Goal: Task Accomplishment & Management: Manage account settings

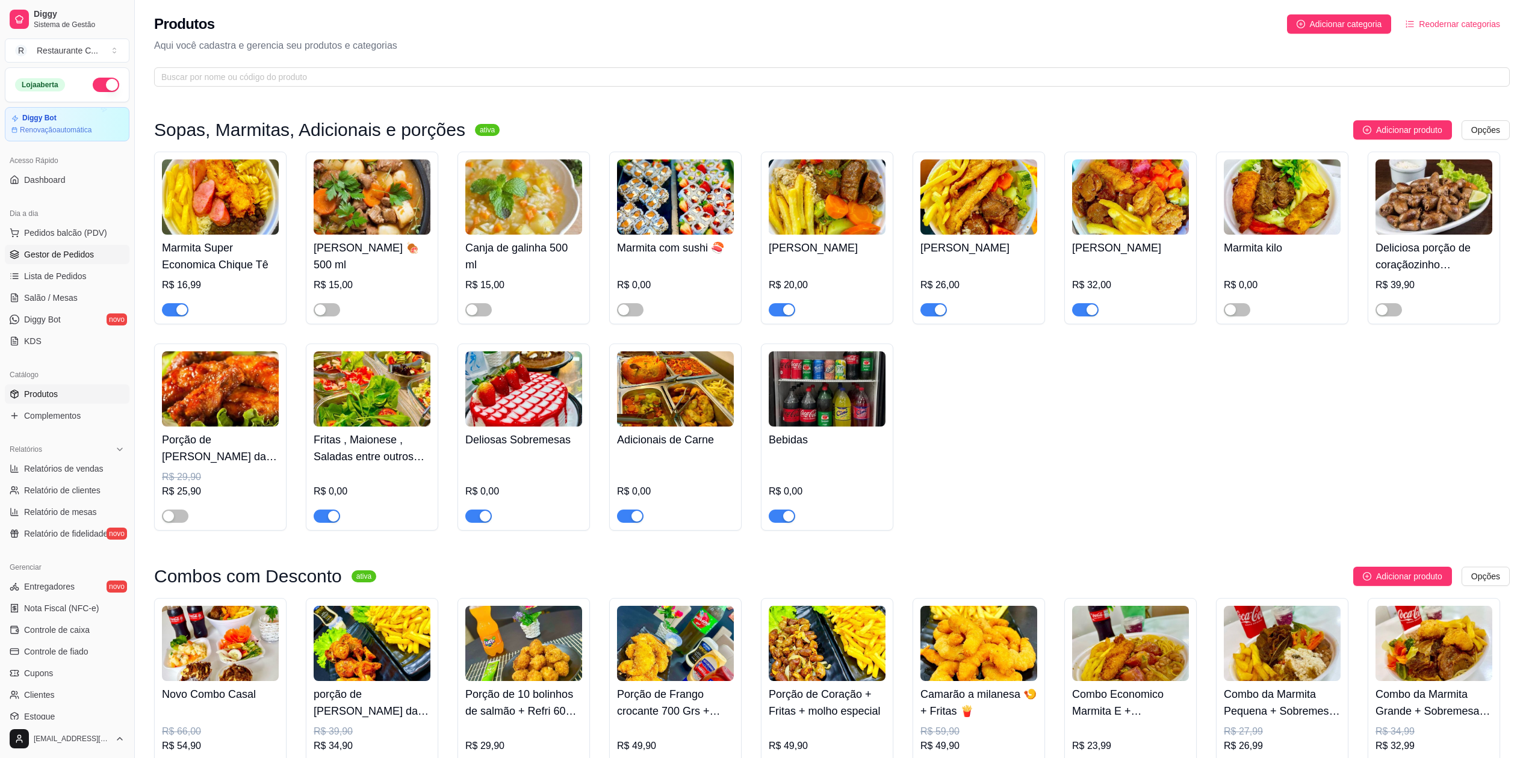
click at [72, 253] on span "Gestor de Pedidos" at bounding box center [59, 255] width 70 height 12
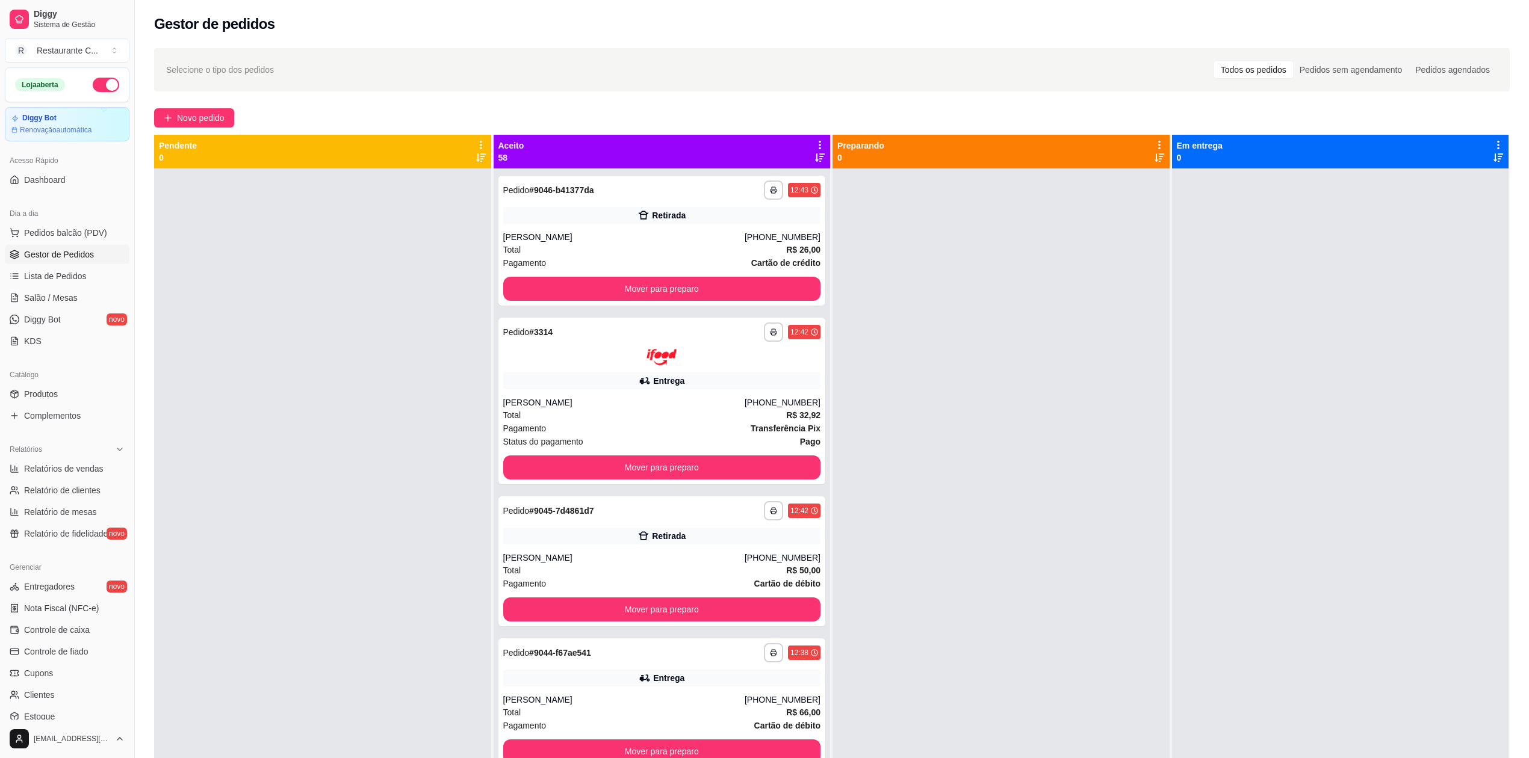
click at [94, 87] on button "button" at bounding box center [106, 85] width 26 height 14
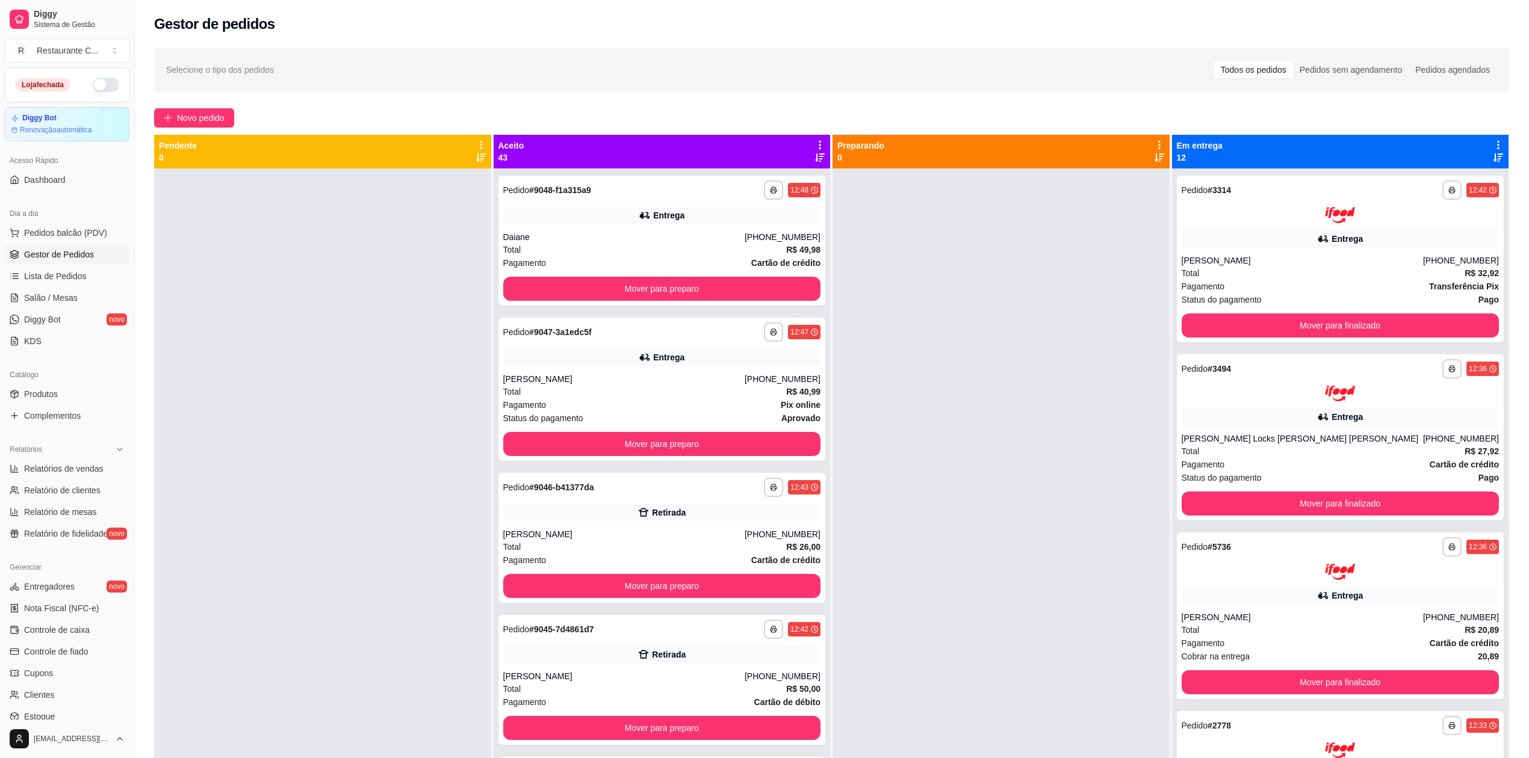
click at [951, 319] on div at bounding box center [1000, 548] width 337 height 758
click at [814, 147] on icon at bounding box center [819, 145] width 11 height 11
click at [733, 187] on span "Com essa opção você tem a opção de mover todos os pedidos que estão em uma etap…" at bounding box center [721, 189] width 178 height 29
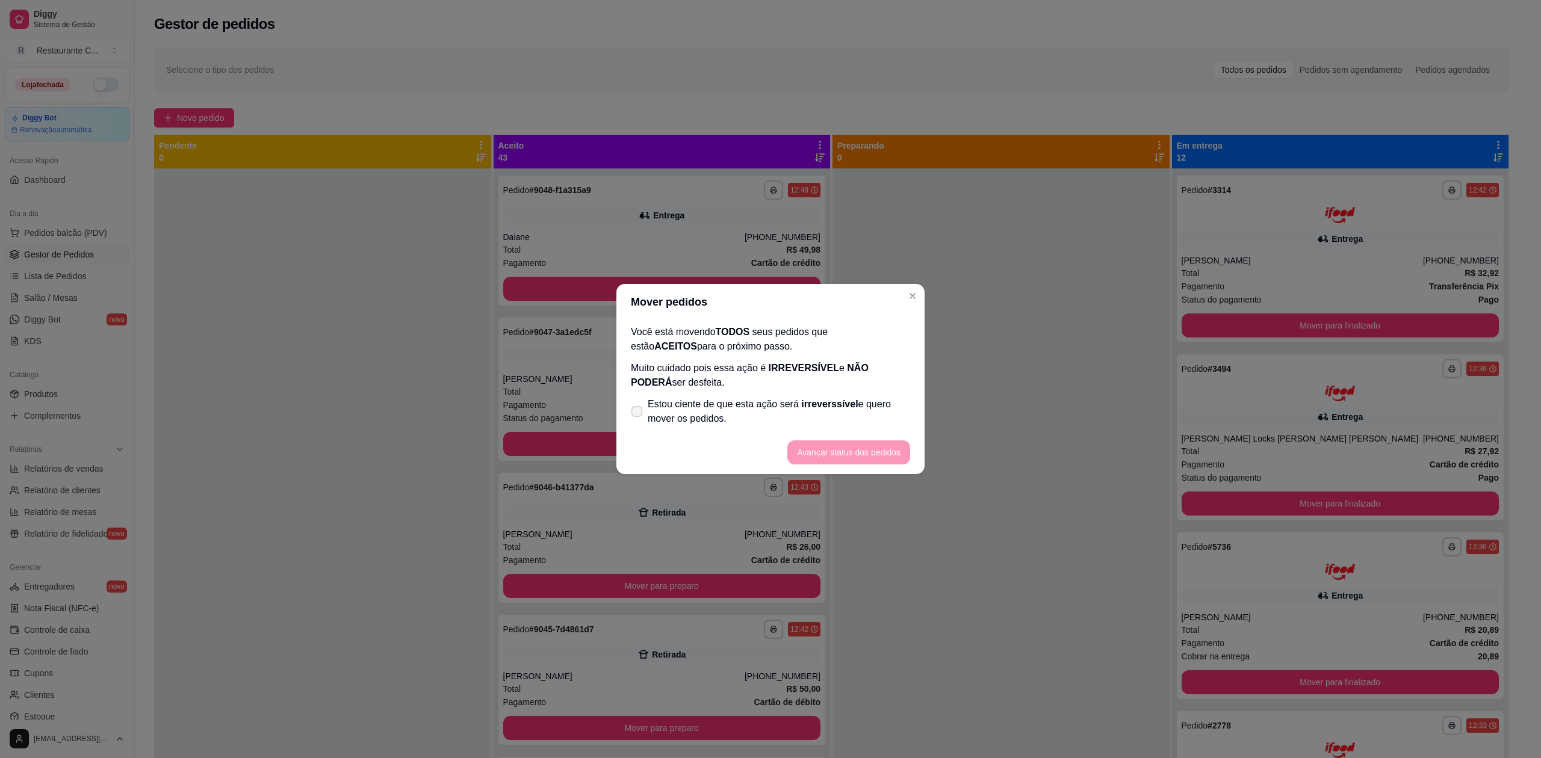
click at [677, 414] on span "Estou ciente de que esta ação será irreverssível e quero mover os pedidos." at bounding box center [779, 411] width 262 height 29
click at [638, 414] on input "Estou ciente de que esta ação será irreverssível e quero mover os pedidos." at bounding box center [634, 418] width 8 height 8
checkbox input "true"
click at [833, 451] on button "Avançar status dos pedidos" at bounding box center [848, 453] width 123 height 24
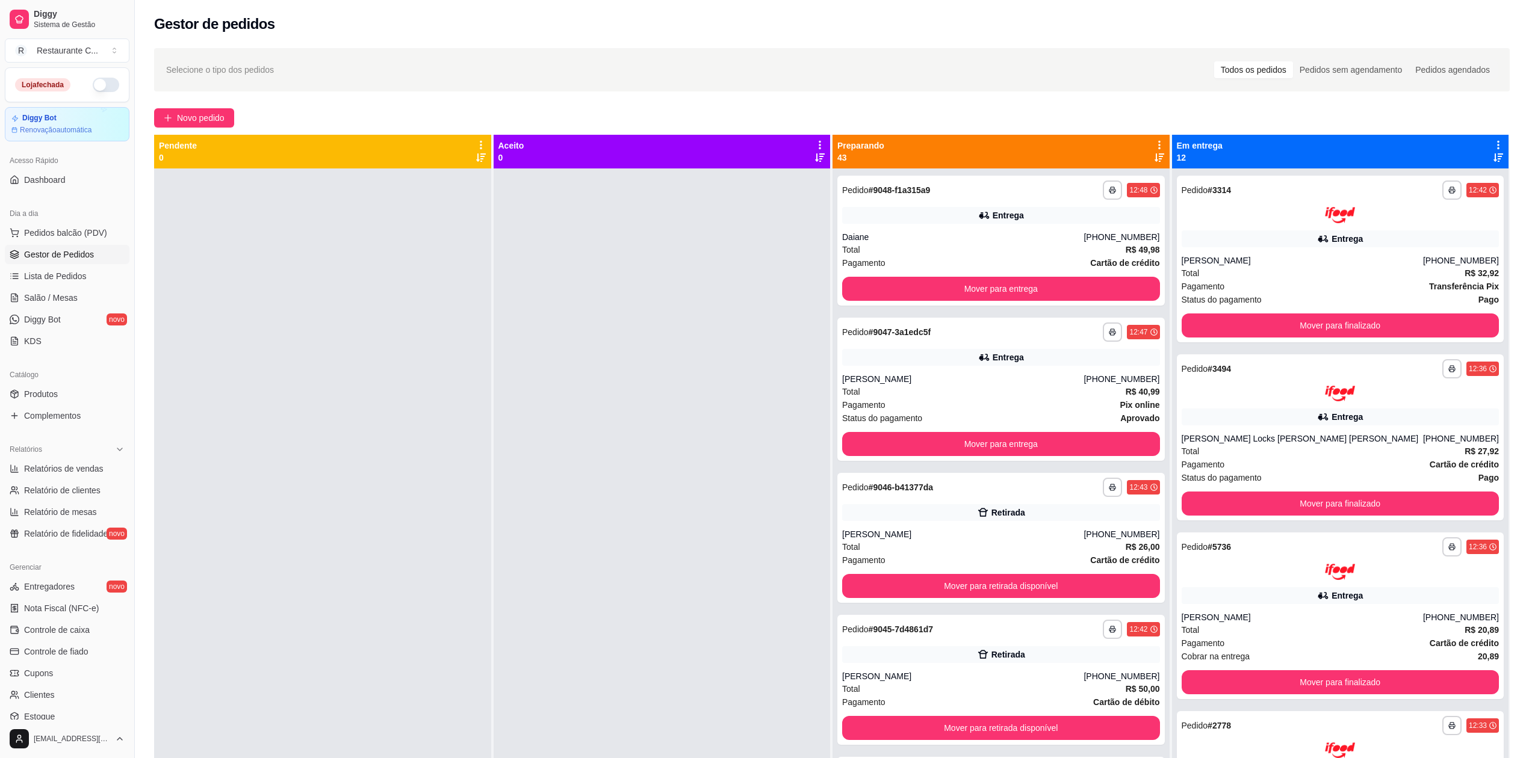
click at [1154, 144] on icon at bounding box center [1159, 145] width 11 height 11
click at [1067, 172] on div "Mover pedidos de etapa Com essa opção você tem a opção de mover todos os pedido…" at bounding box center [1057, 183] width 178 height 41
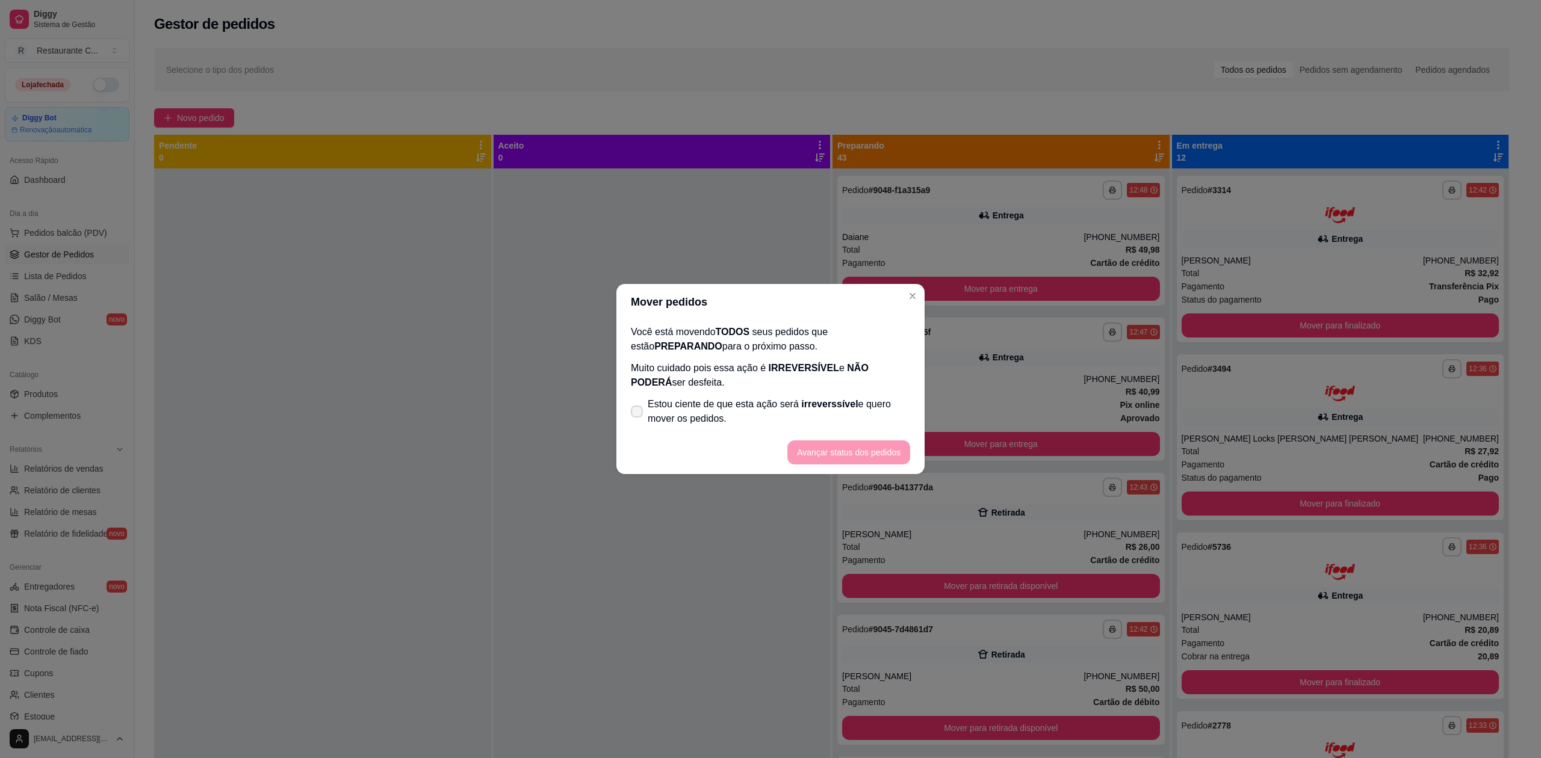
click at [711, 400] on label "Estou ciente de que esta ação será irreverssível e quero mover os pedidos." at bounding box center [770, 411] width 289 height 39
click at [638, 414] on input "Estou ciente de que esta ação será irreverssível e quero mover os pedidos." at bounding box center [634, 418] width 8 height 8
checkbox input "true"
click at [836, 448] on button "Avançar status dos pedidos" at bounding box center [848, 453] width 123 height 24
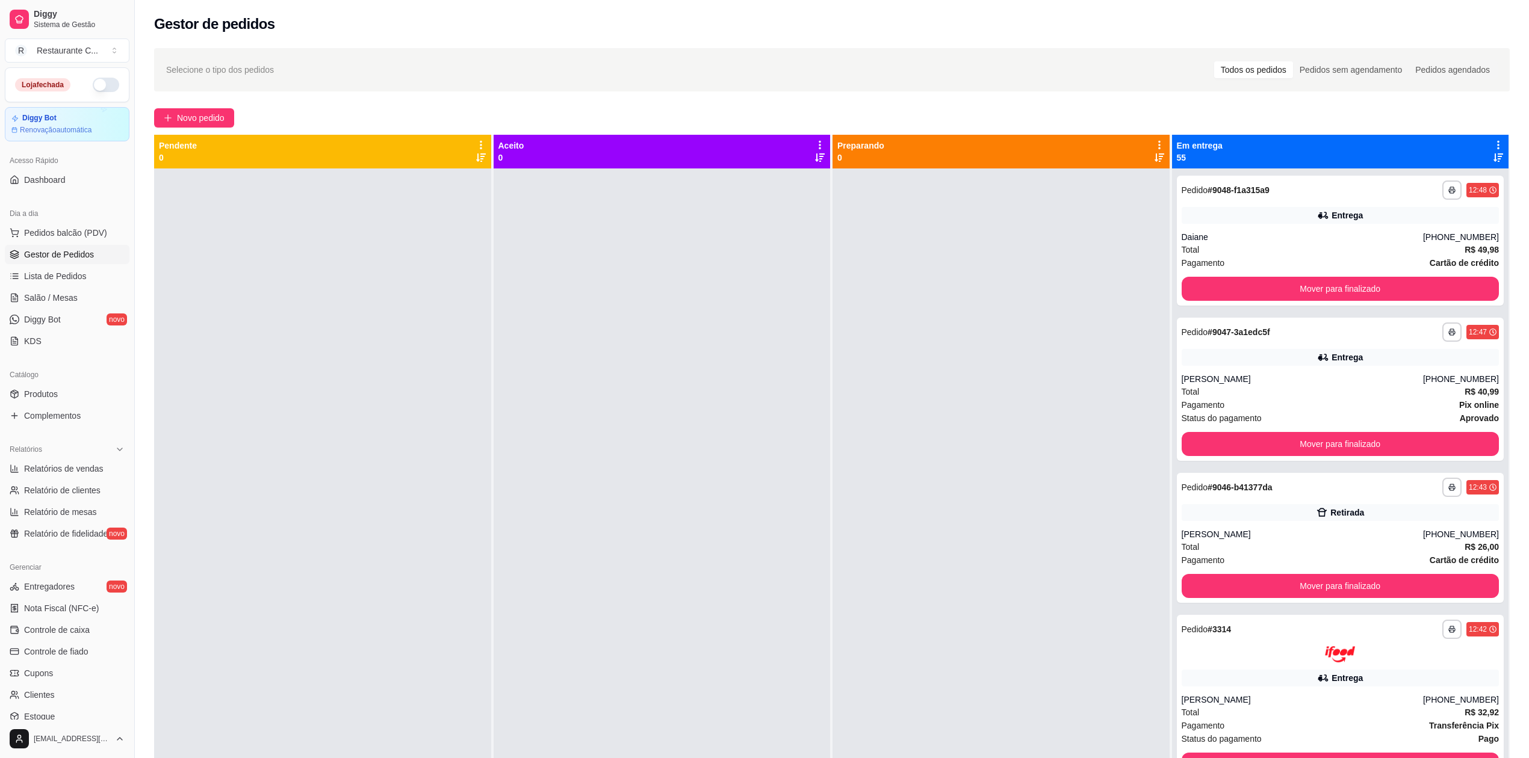
click at [1486, 136] on div "Em entrega 55" at bounding box center [1340, 152] width 337 height 34
click at [1497, 145] on icon at bounding box center [1498, 145] width 2 height 8
click at [1413, 178] on span "Com essa opção você tem a opção de mover todos os pedidos que estão em uma etap…" at bounding box center [1393, 189] width 178 height 29
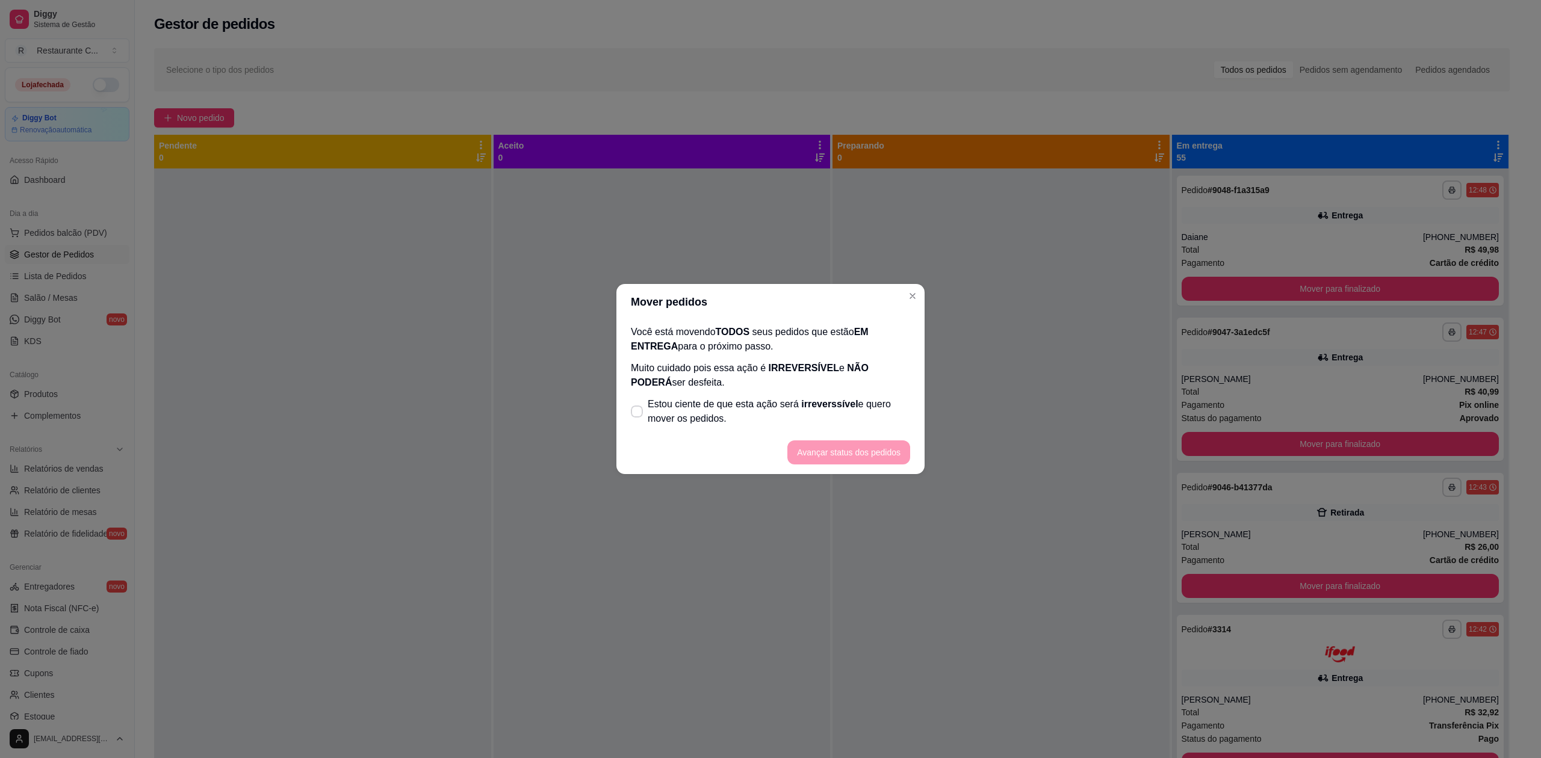
drag, startPoint x: 728, startPoint y: 386, endPoint x: 717, endPoint y: 392, distance: 12.2
click at [720, 391] on div "Você está movendo TODOS seus pedidos que estão EM ENTREGA para o próximo passo.…" at bounding box center [770, 375] width 308 height 111
click at [723, 413] on span "Estou ciente de que esta ação será irreverssível e quero mover os pedidos." at bounding box center [779, 411] width 262 height 29
click at [638, 414] on input "Estou ciente de que esta ação será irreverssível e quero mover os pedidos." at bounding box center [634, 418] width 8 height 8
checkbox input "true"
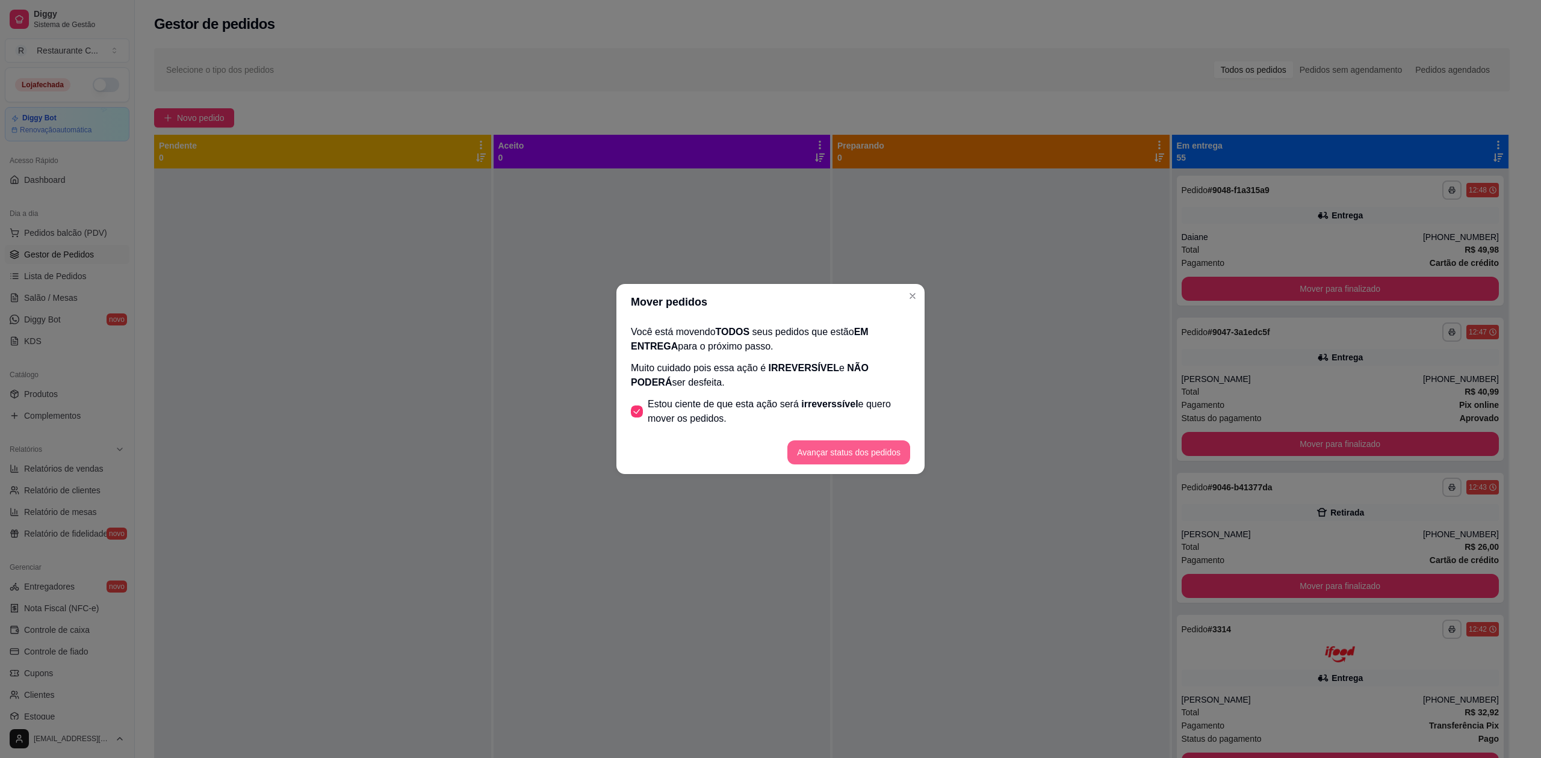
click at [814, 445] on button "Avançar status dos pedidos" at bounding box center [848, 453] width 123 height 24
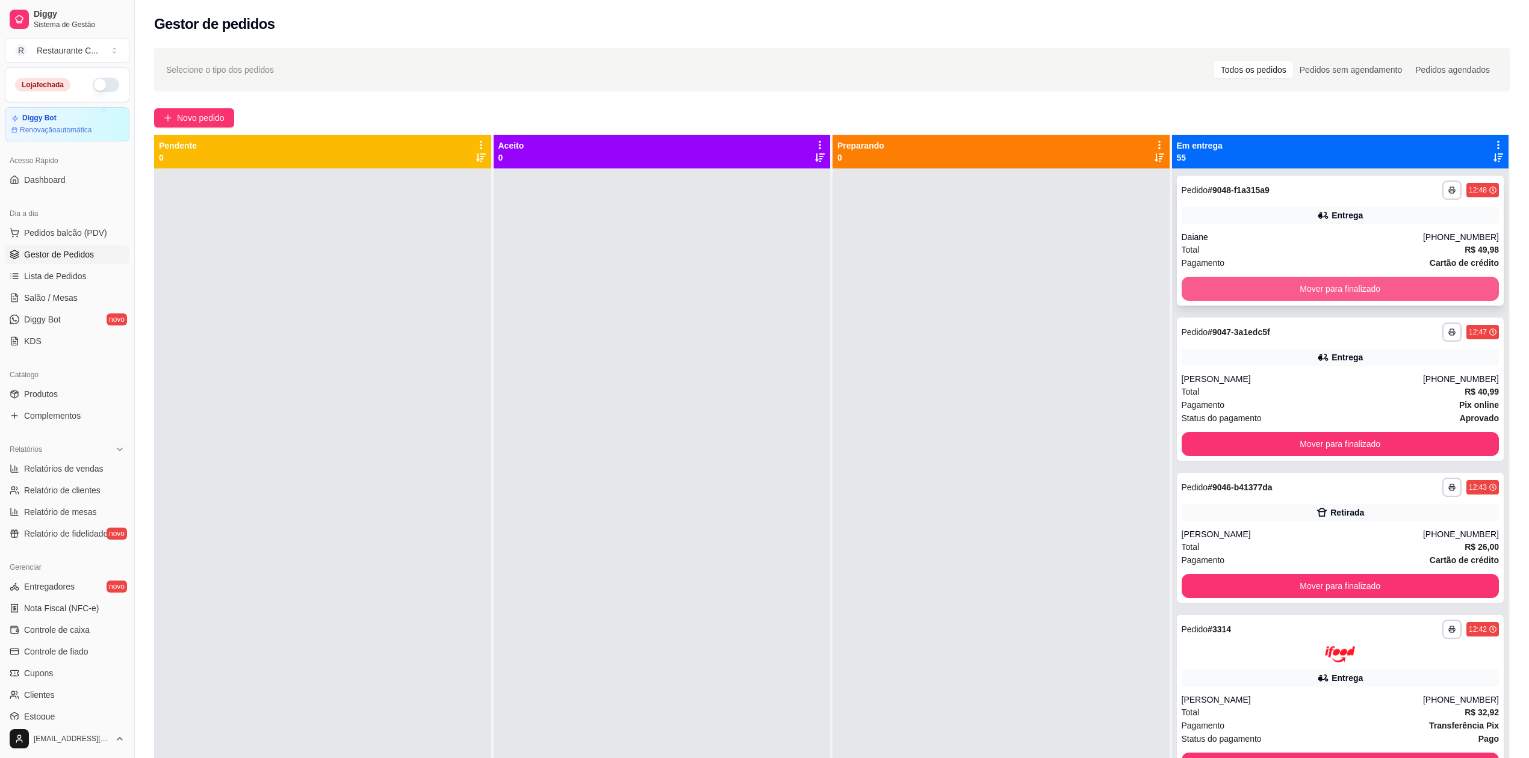
click at [1305, 295] on button "Mover para finalizado" at bounding box center [1340, 289] width 318 height 24
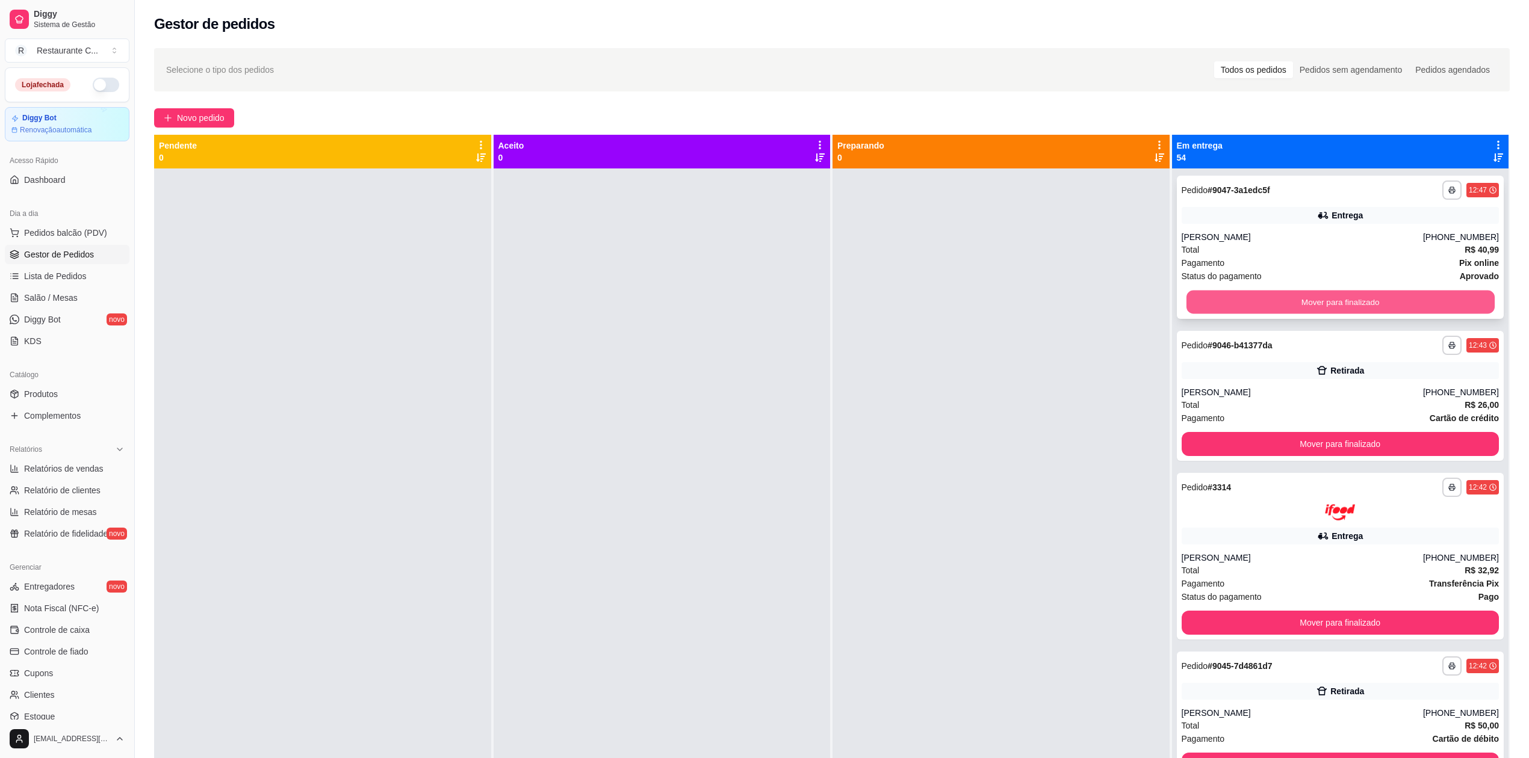
click at [1315, 291] on button "Mover para finalizado" at bounding box center [1340, 302] width 308 height 23
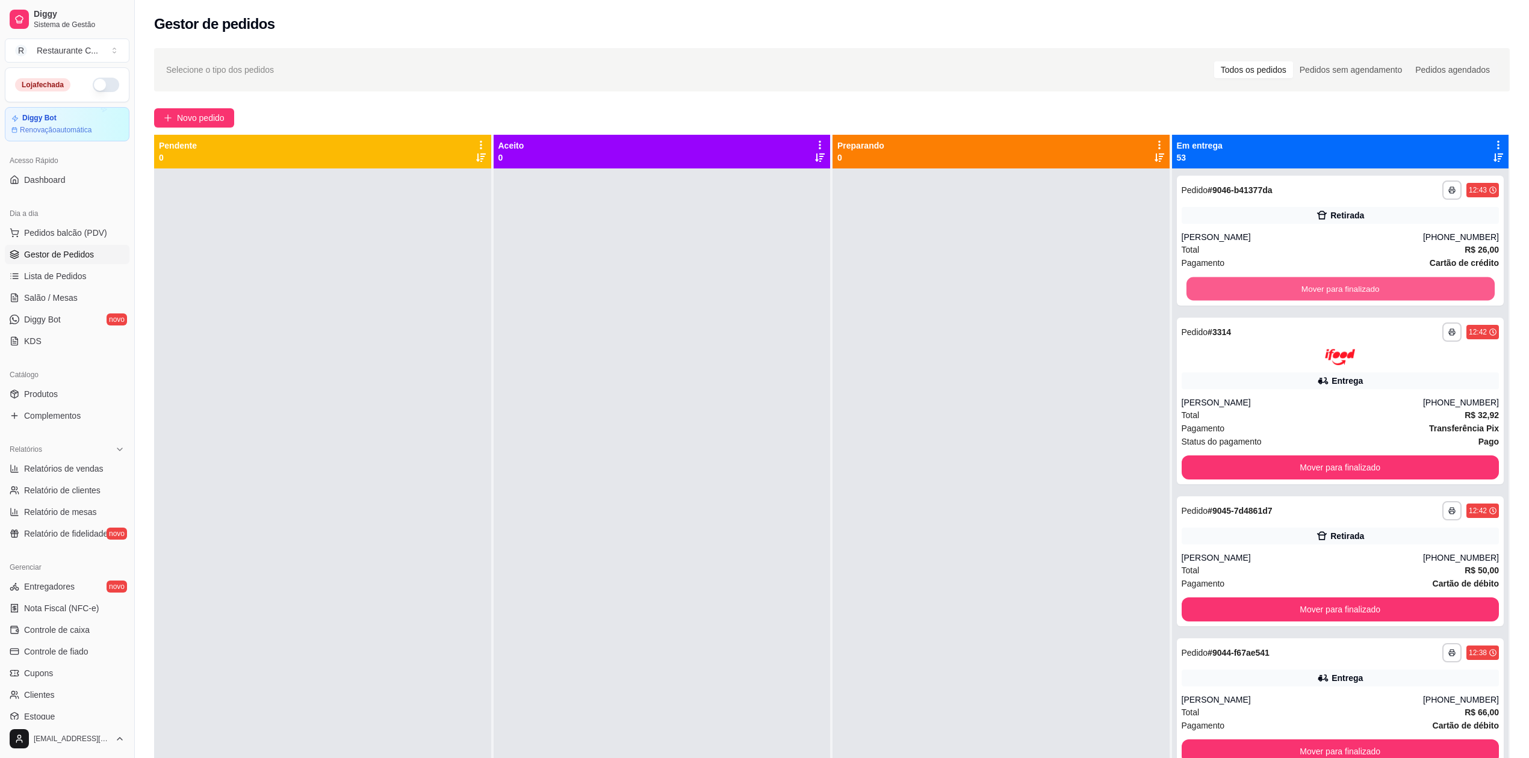
click at [1317, 294] on button "Mover para finalizado" at bounding box center [1340, 288] width 308 height 23
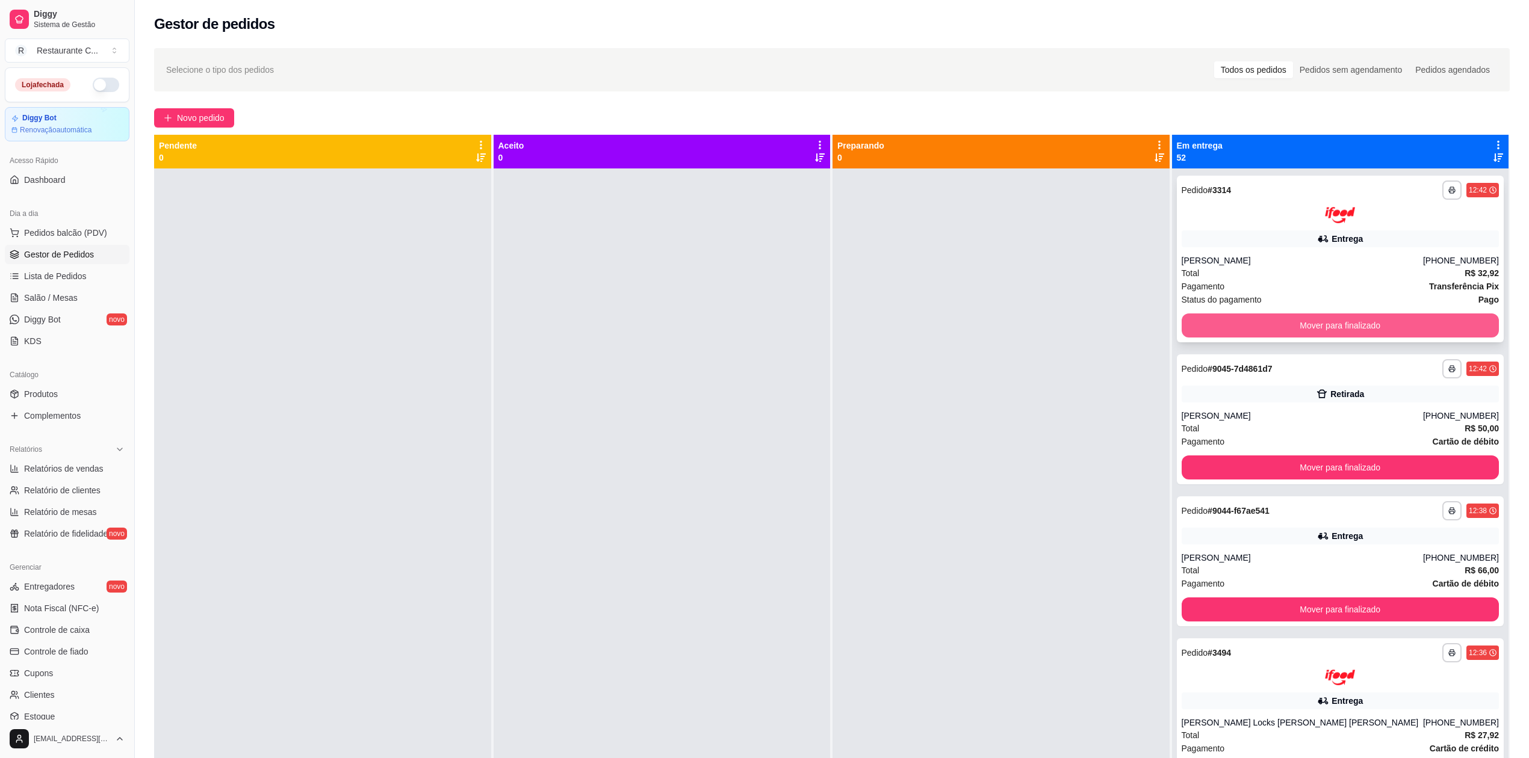
click at [1325, 316] on button "Mover para finalizado" at bounding box center [1340, 326] width 318 height 24
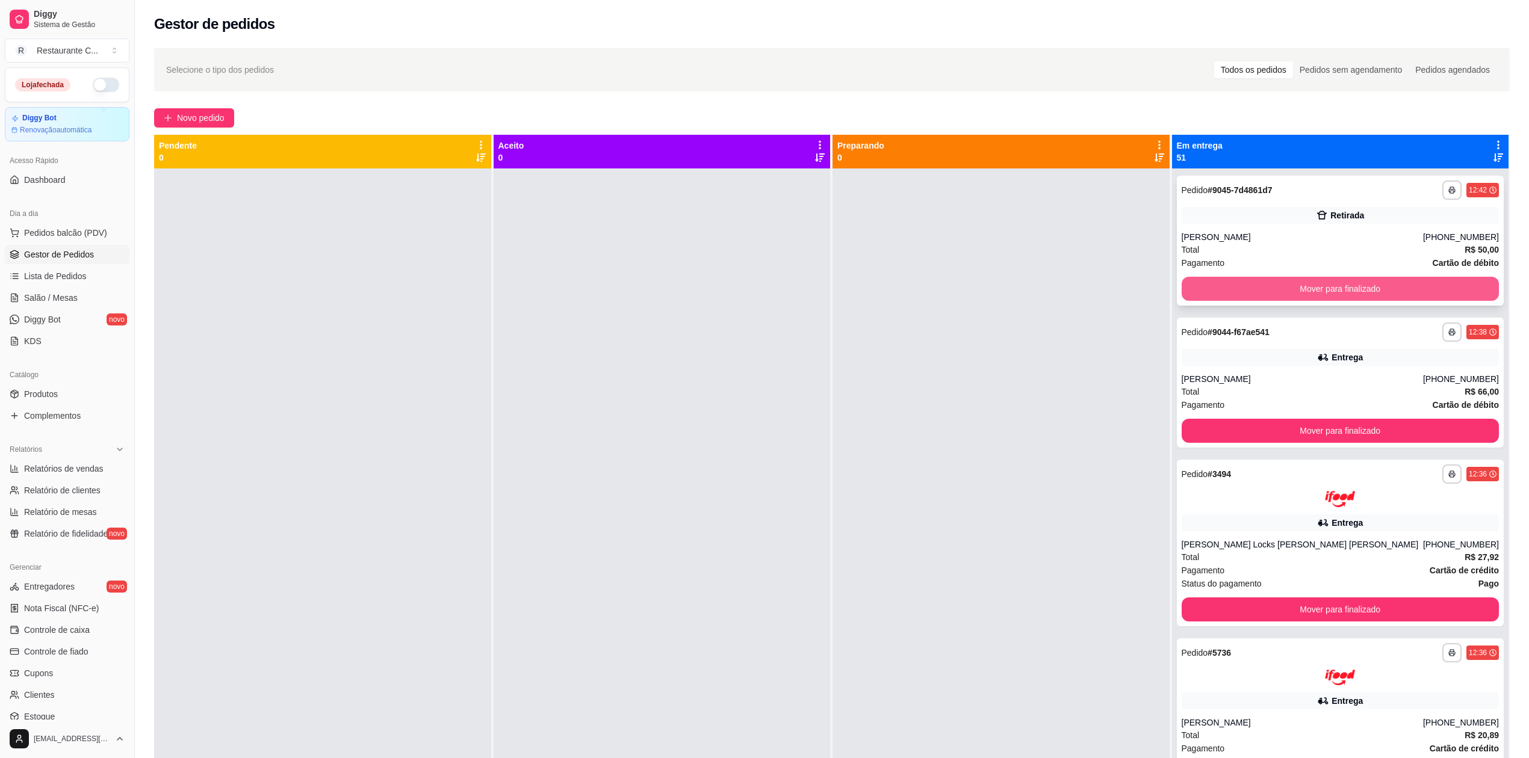
click at [1327, 294] on button "Mover para finalizado" at bounding box center [1340, 289] width 318 height 24
